Goal: Check status: Check status

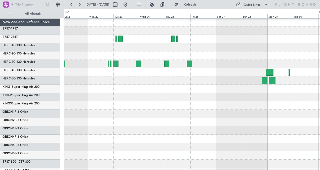
scroll to position [1, 0]
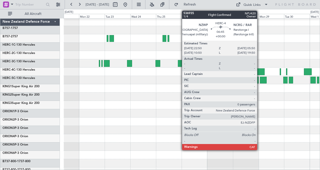
click at [260, 70] on div at bounding box center [262, 71] width 8 height 7
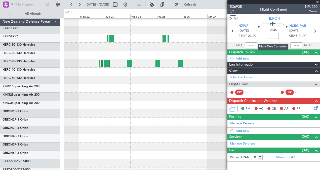
click at [274, 36] on input at bounding box center [273, 36] width 12 height 6
type input "-01:30"
click at [315, 30] on icon at bounding box center [315, 31] width 7 height 7
click at [273, 35] on input at bounding box center [274, 36] width 12 height 6
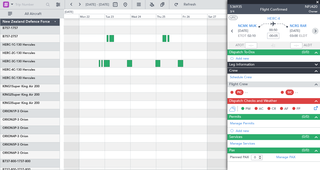
type input "-00:05"
click at [315, 30] on icon at bounding box center [315, 31] width 7 height 7
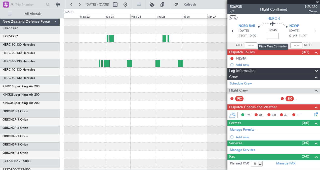
click at [272, 35] on input at bounding box center [273, 36] width 12 height 6
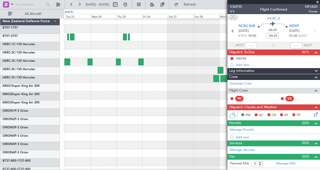
scroll to position [2, 0]
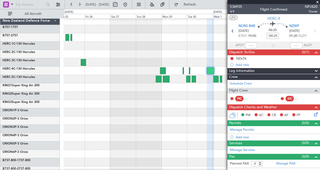
type input "-00:25"
click at [319, 1] on span at bounding box center [317, 2] width 5 height 5
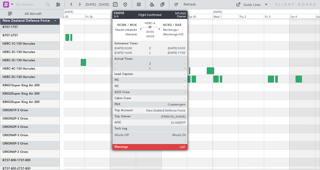
click at [190, 69] on div at bounding box center [189, 70] width 1 height 7
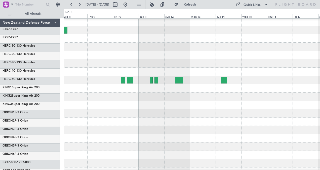
scroll to position [0, 0]
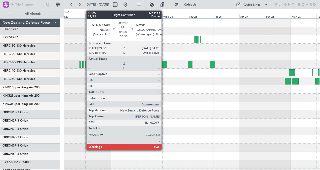
click at [164, 62] on div at bounding box center [164, 64] width 5 height 7
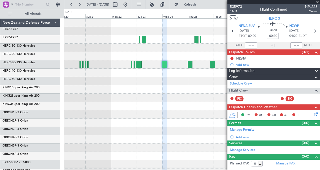
click at [318, 2] on span at bounding box center [317, 2] width 5 height 5
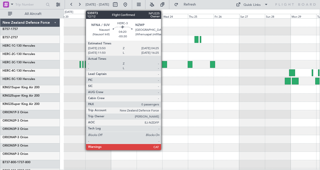
click at [164, 64] on div at bounding box center [164, 64] width 5 height 7
